Goal: Information Seeking & Learning: Learn about a topic

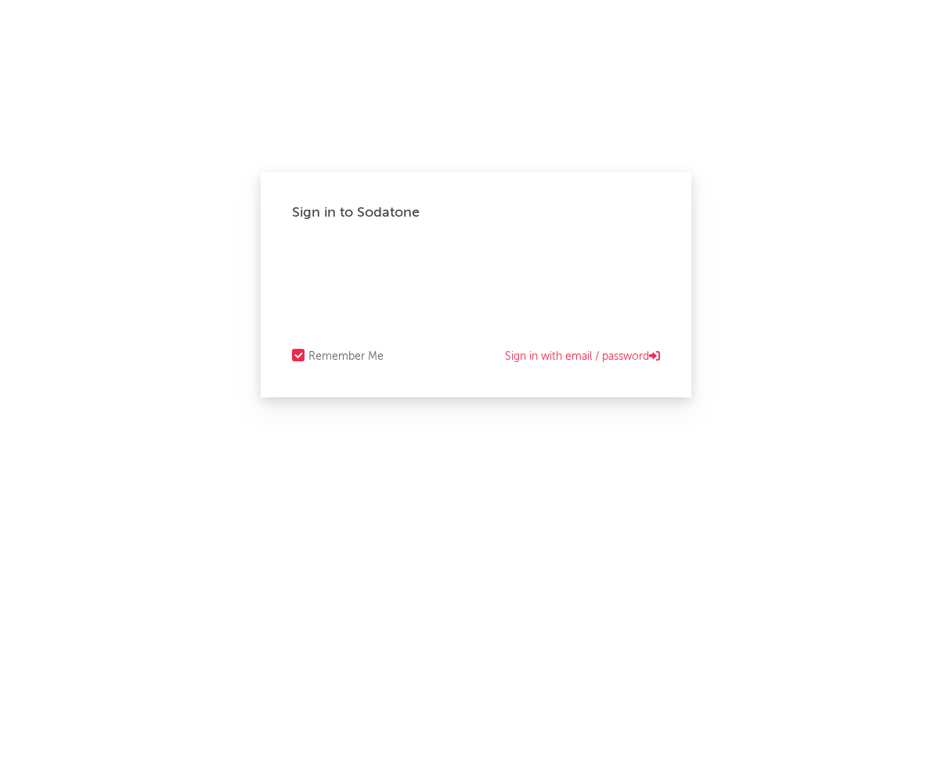
select select "tech"
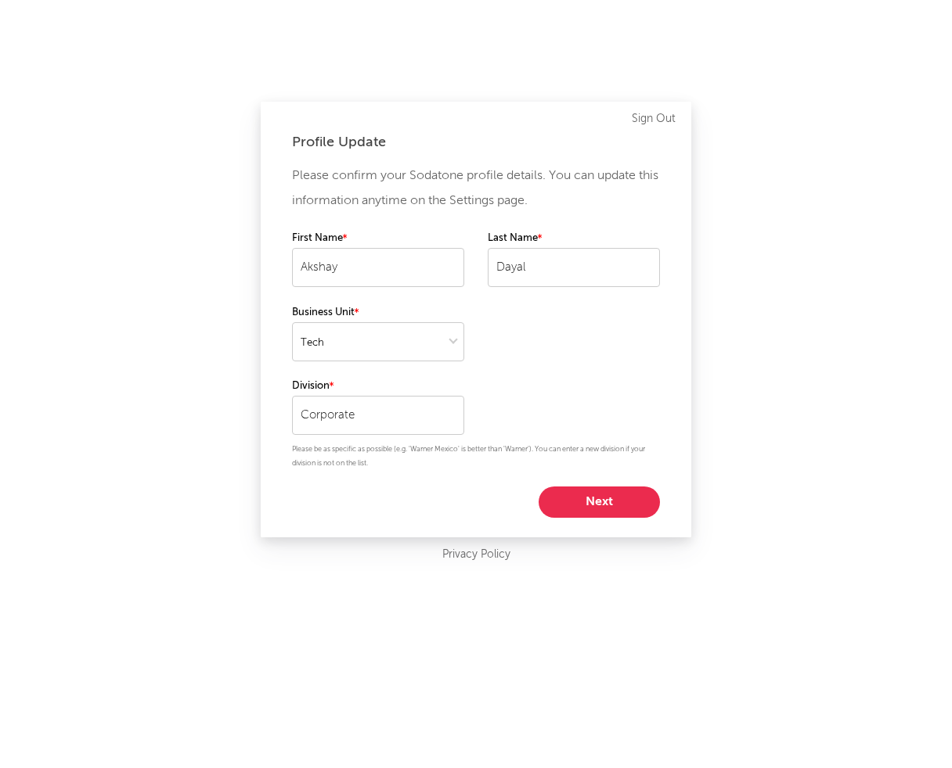
click at [610, 504] on button "Next" at bounding box center [598, 502] width 121 height 31
select select "other"
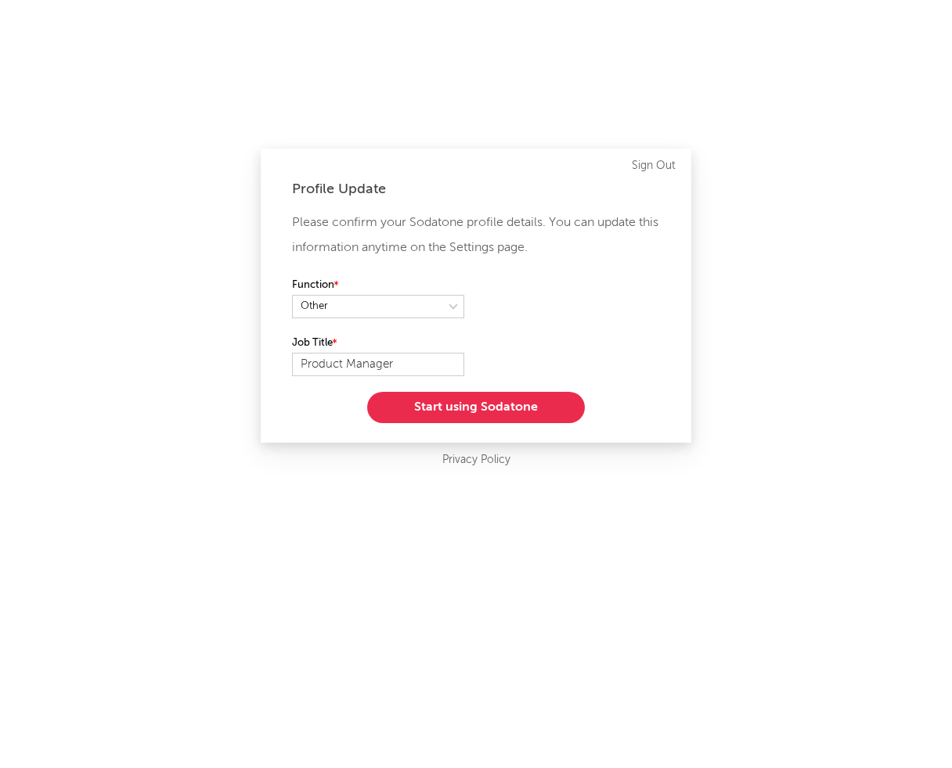
click at [519, 412] on button "Start using Sodatone" at bounding box center [476, 407] width 218 height 31
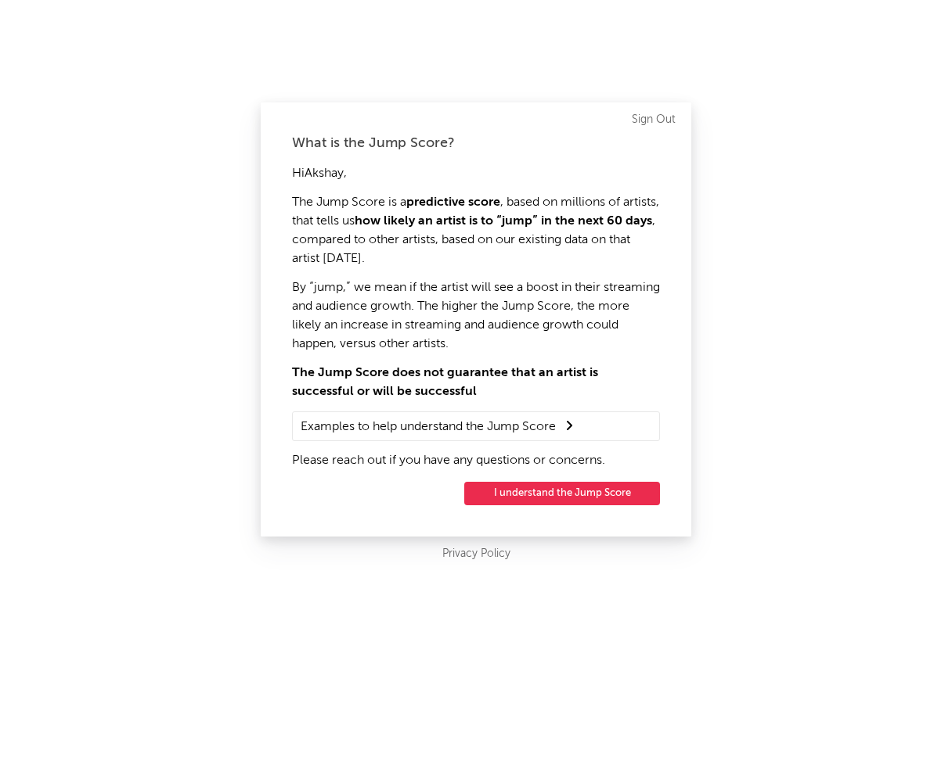
click at [529, 490] on button "I understand the Jump Score" at bounding box center [562, 493] width 196 height 23
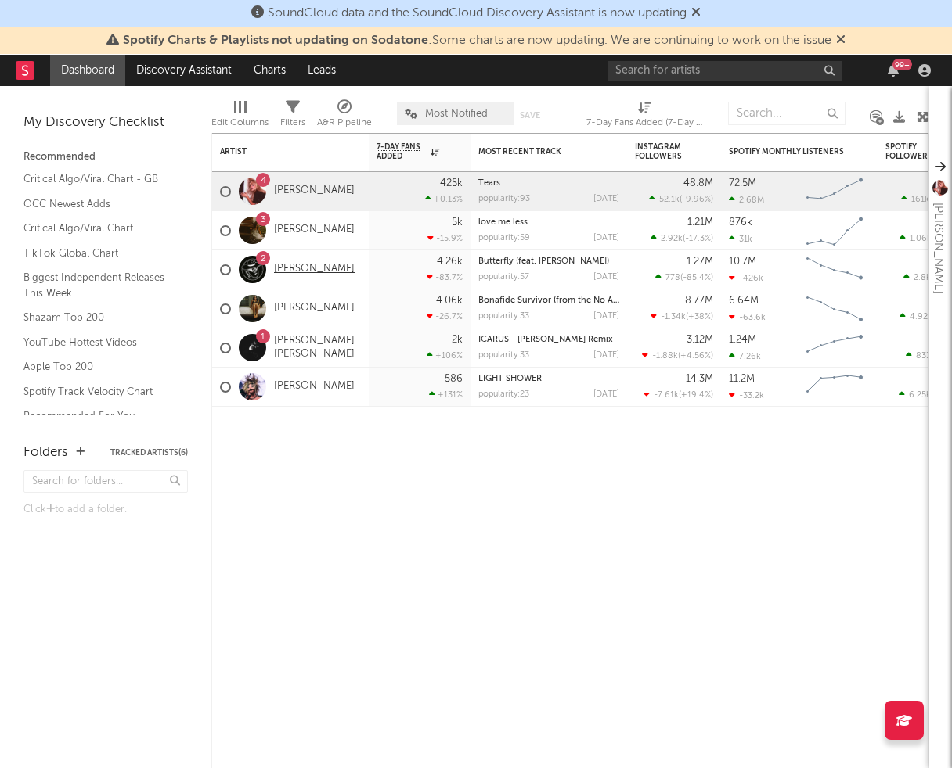
click at [297, 272] on link "[PERSON_NAME]" at bounding box center [314, 269] width 81 height 13
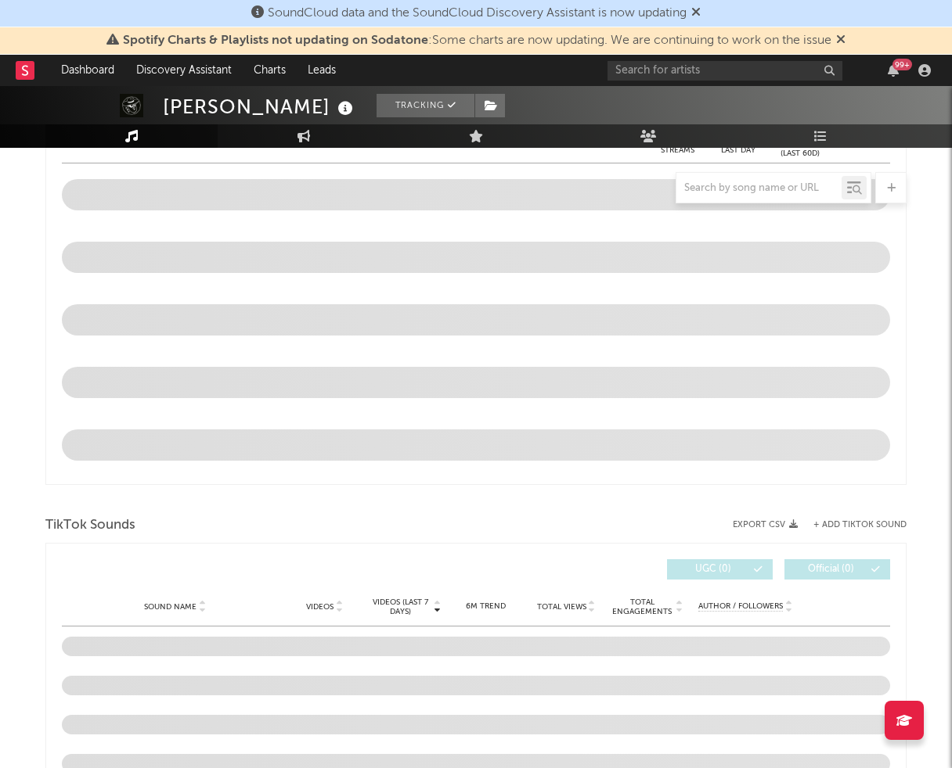
select select "6m"
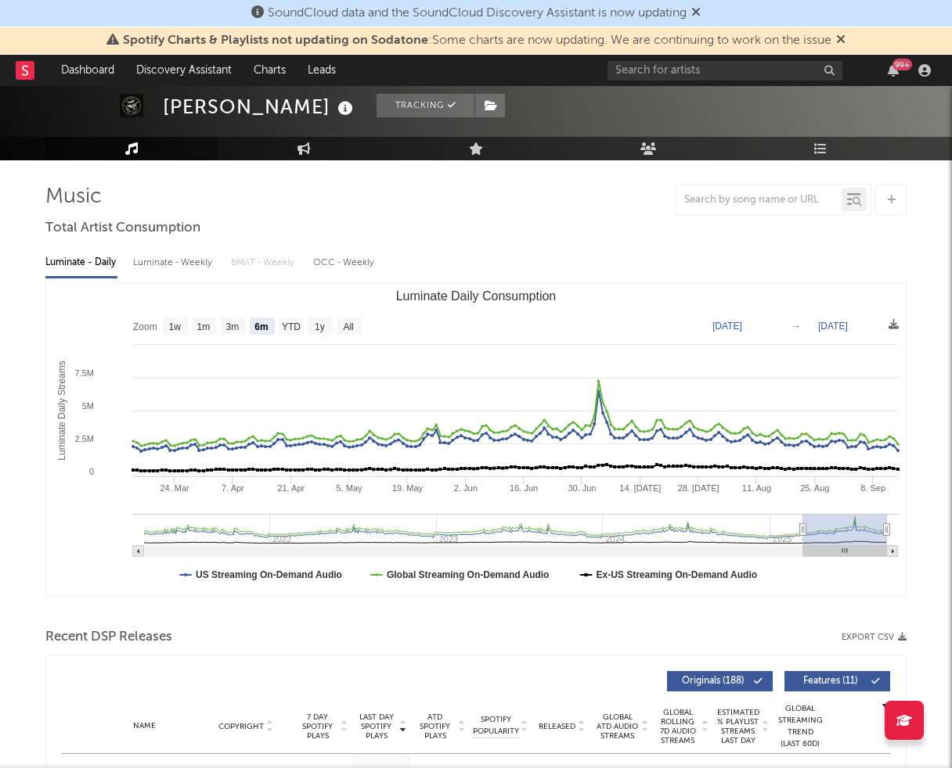
scroll to position [85, 0]
